Goal: Find specific page/section: Find specific page/section

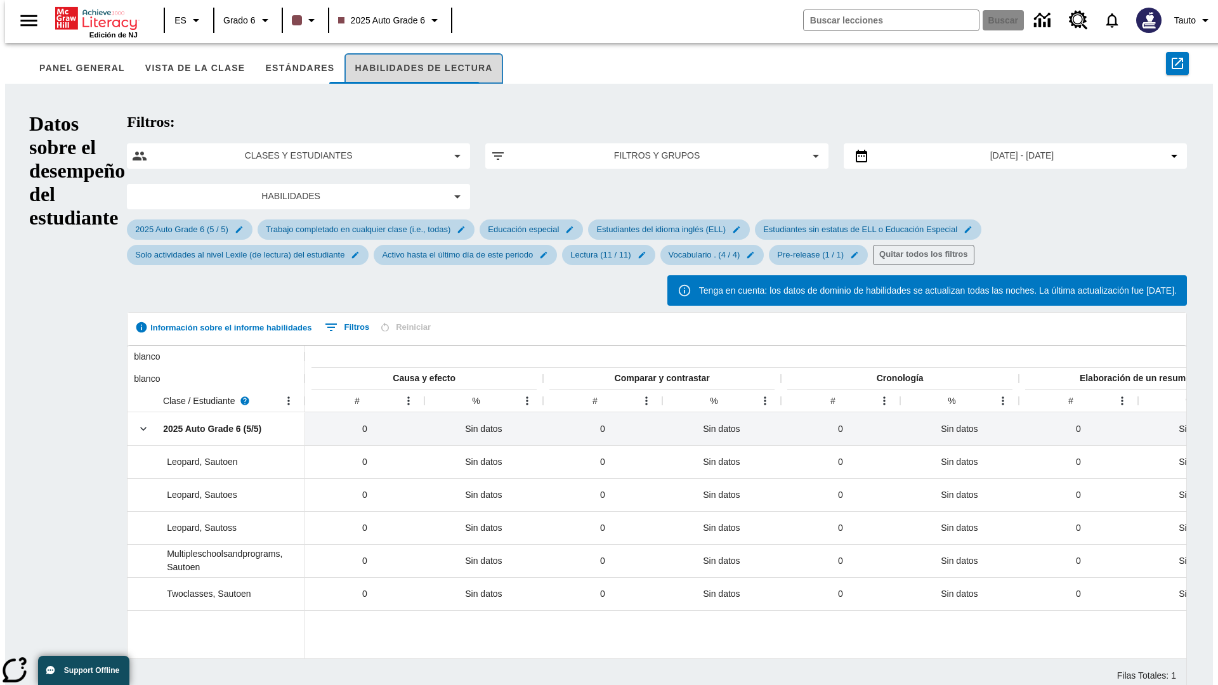
click at [399, 69] on button "Habilidades de lectura" at bounding box center [423, 68] width 158 height 30
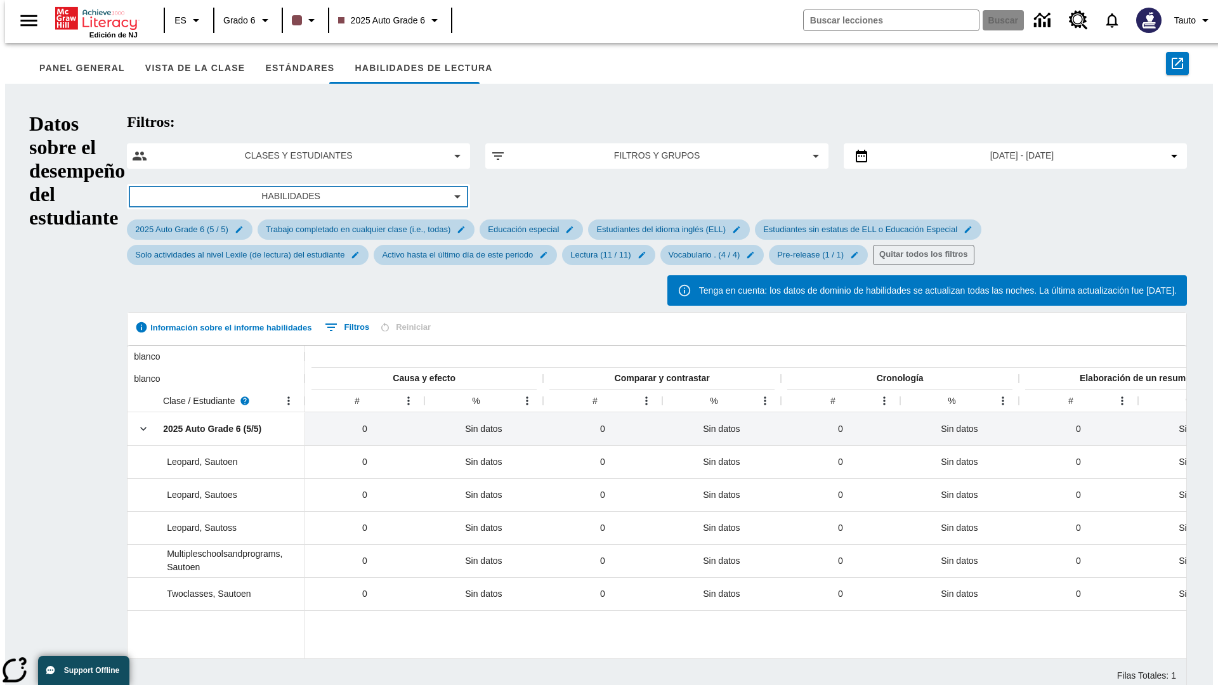
click at [215, 190] on span "Habilidades" at bounding box center [291, 196] width 298 height 13
